Goal: Task Accomplishment & Management: Manage account settings

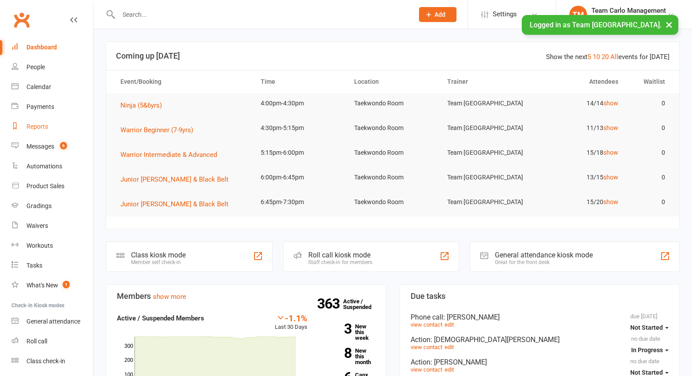
click at [37, 127] on div "Reports" at bounding box center [37, 126] width 22 height 7
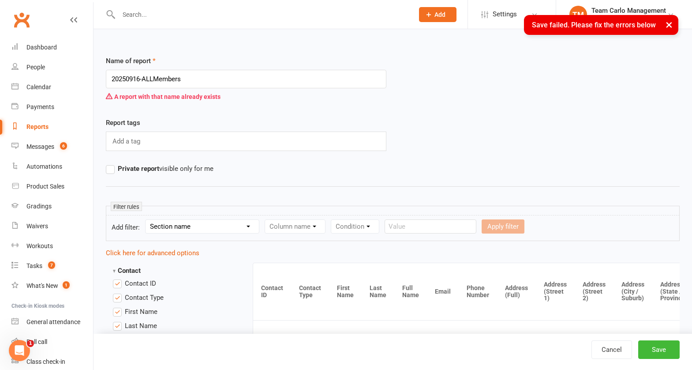
type input "20250916-ALLMembers"
click at [37, 123] on div "Reports" at bounding box center [37, 126] width 22 height 7
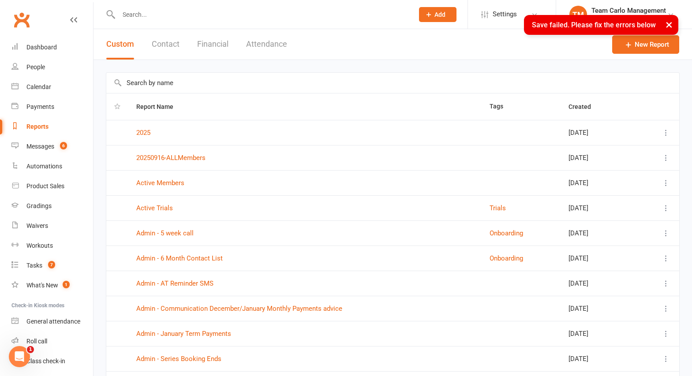
click at [668, 158] on icon at bounding box center [666, 157] width 9 height 9
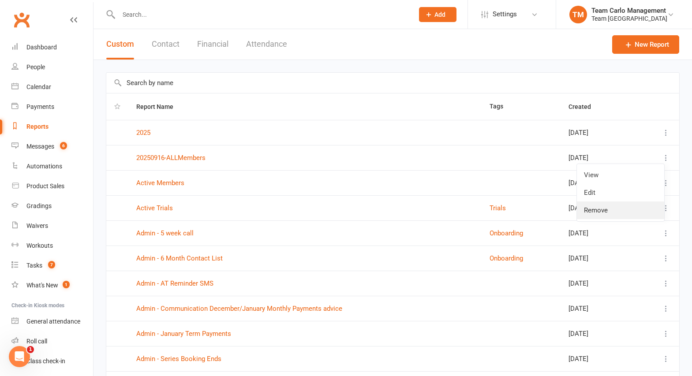
click at [605, 208] on link "Remove" at bounding box center [620, 211] width 87 height 18
click at [667, 161] on icon at bounding box center [666, 157] width 9 height 9
click at [617, 207] on link "Remove" at bounding box center [620, 211] width 87 height 18
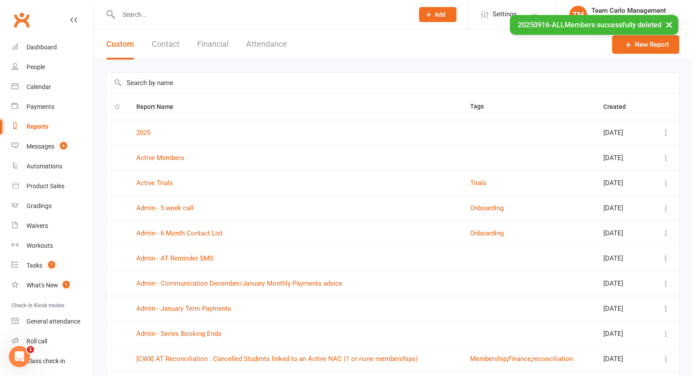
click at [29, 122] on link "Reports" at bounding box center [52, 127] width 82 height 20
